Goal: Transaction & Acquisition: Purchase product/service

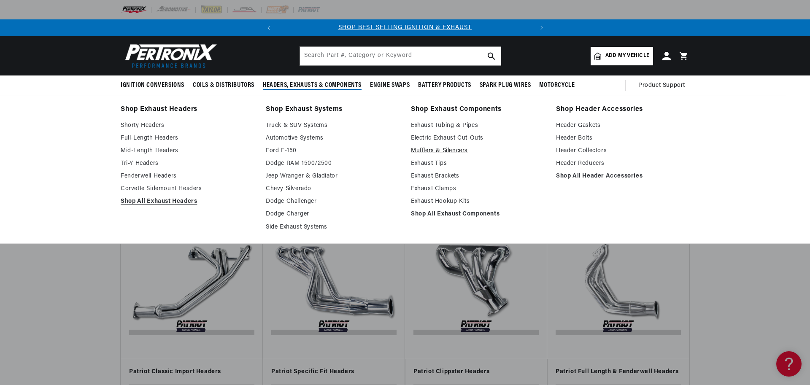
click at [432, 149] on link "Mufflers & Silencers" at bounding box center [477, 151] width 133 height 10
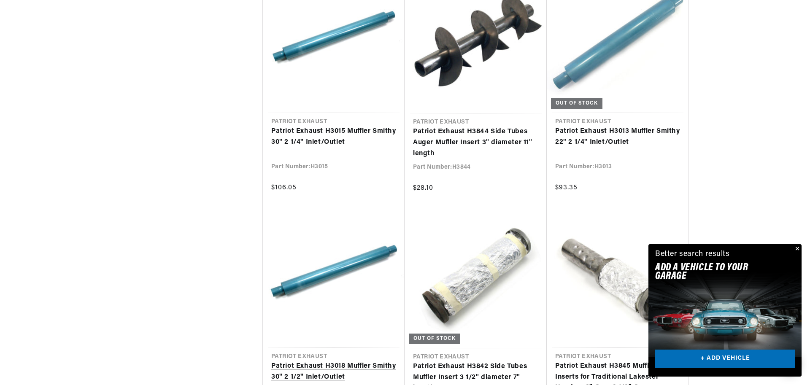
scroll to position [904, 0]
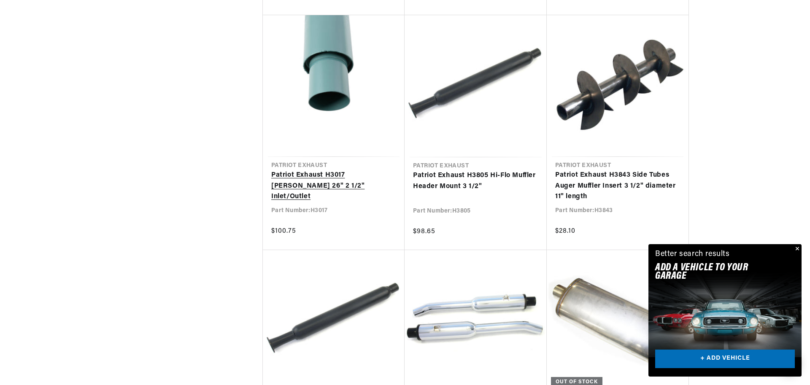
scroll to position [1317, 0]
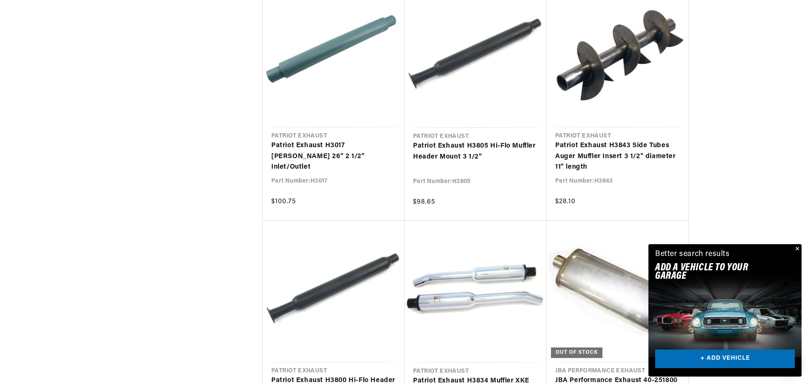
click at [794, 247] on button "Close" at bounding box center [797, 249] width 10 height 10
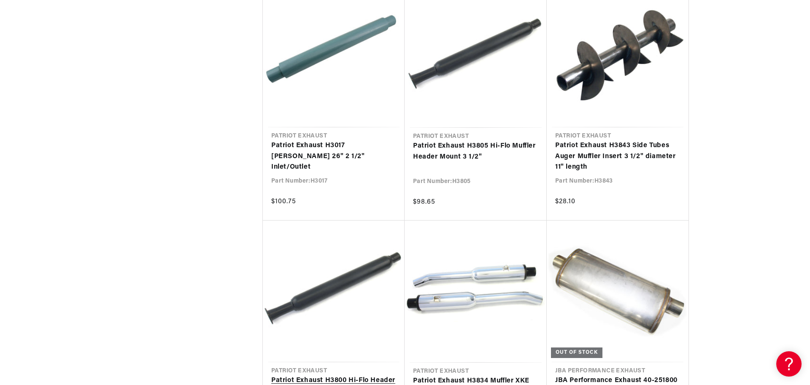
scroll to position [0, 256]
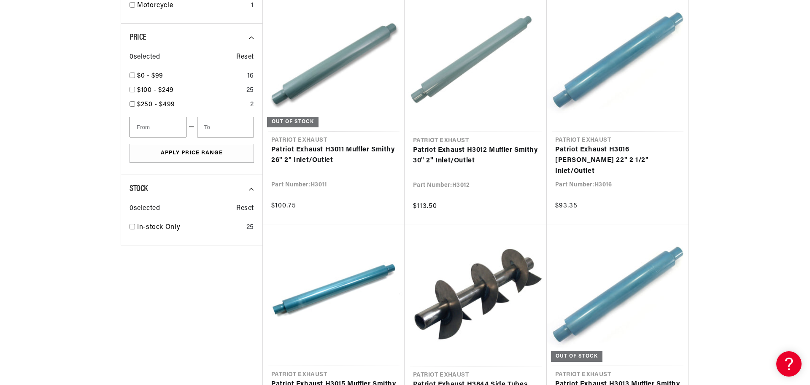
scroll to position [0, 256]
